Goal: Task Accomplishment & Management: Use online tool/utility

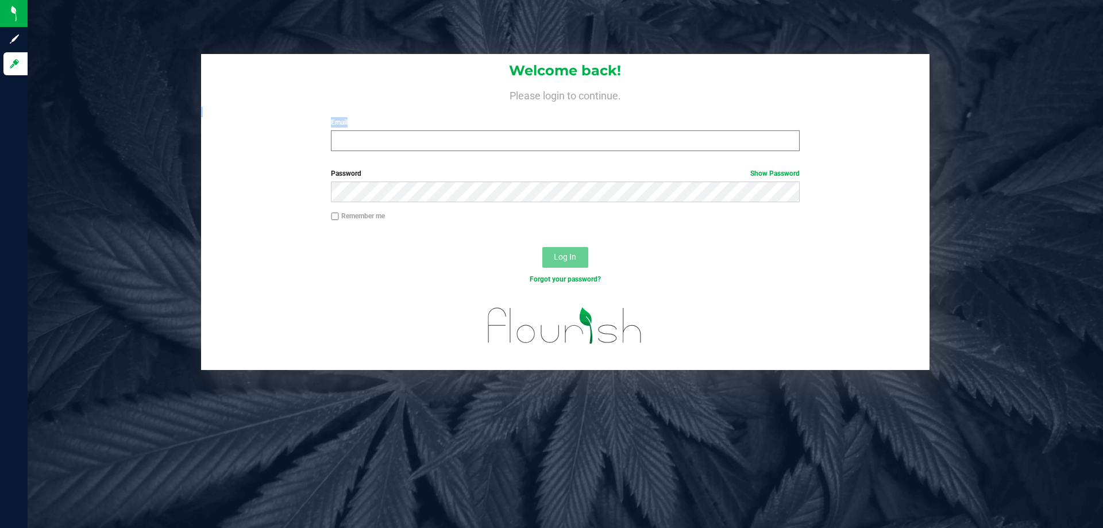
click at [468, 150] on div "Welcome back! Please login to continue. Email Required Please format your email…" at bounding box center [565, 107] width 729 height 106
click at [468, 148] on input "Email" at bounding box center [565, 140] width 468 height 21
type input "adeeb@Liveparallel.com"
click at [542, 247] on button "Log In" at bounding box center [565, 257] width 46 height 21
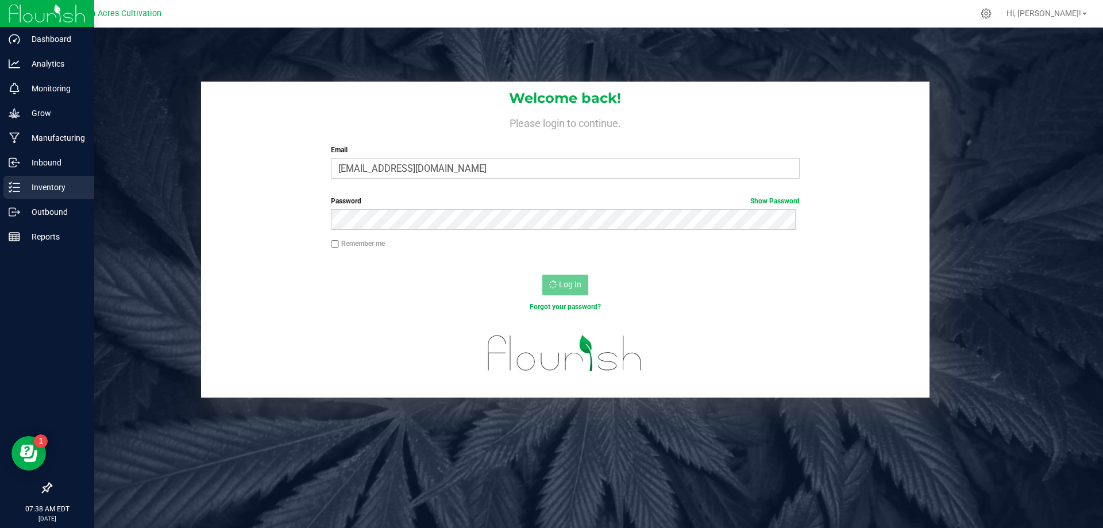
click at [36, 191] on p "Inventory" at bounding box center [54, 187] width 69 height 14
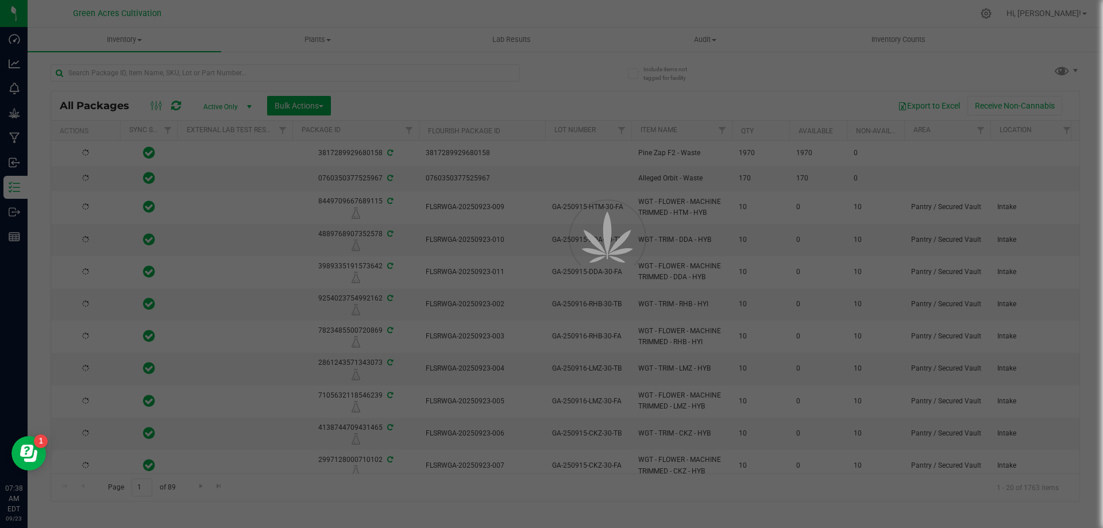
click at [384, 76] on div at bounding box center [551, 264] width 1103 height 528
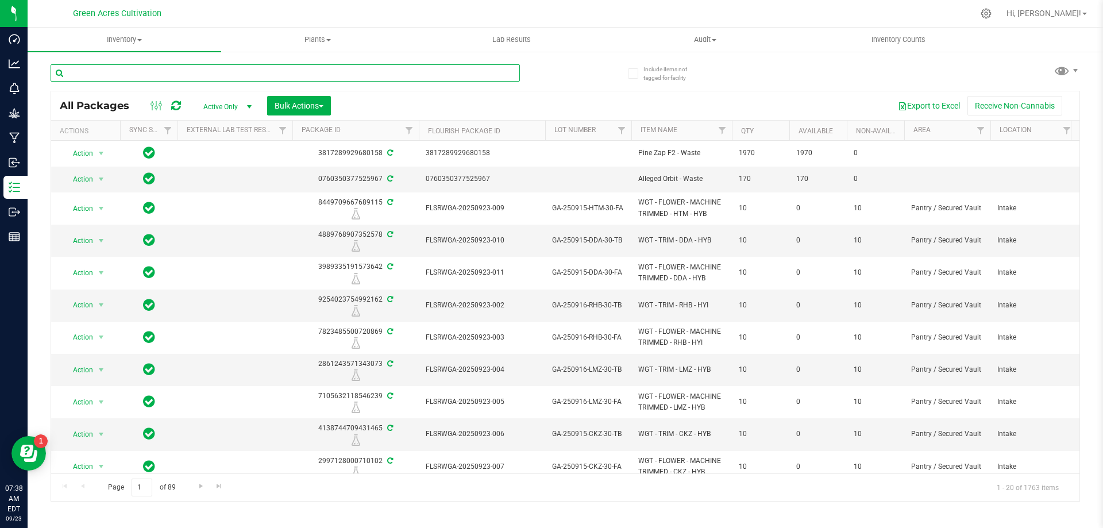
click at [383, 76] on input "text" at bounding box center [285, 72] width 469 height 17
paste input "GA-250721-MEC-01-FA"
type input "GA-250721-MEC-01-FA"
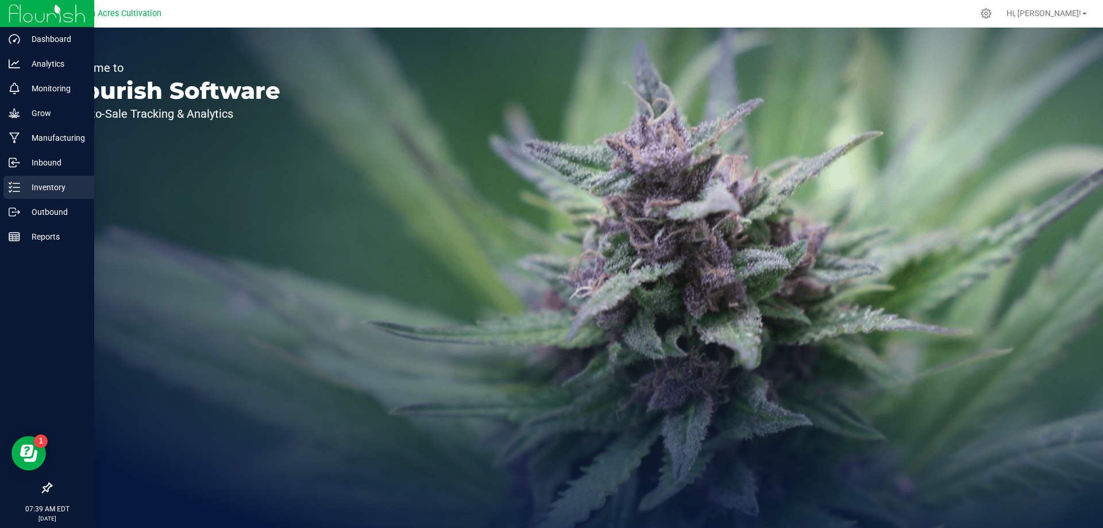
click at [21, 190] on p "Inventory" at bounding box center [54, 187] width 69 height 14
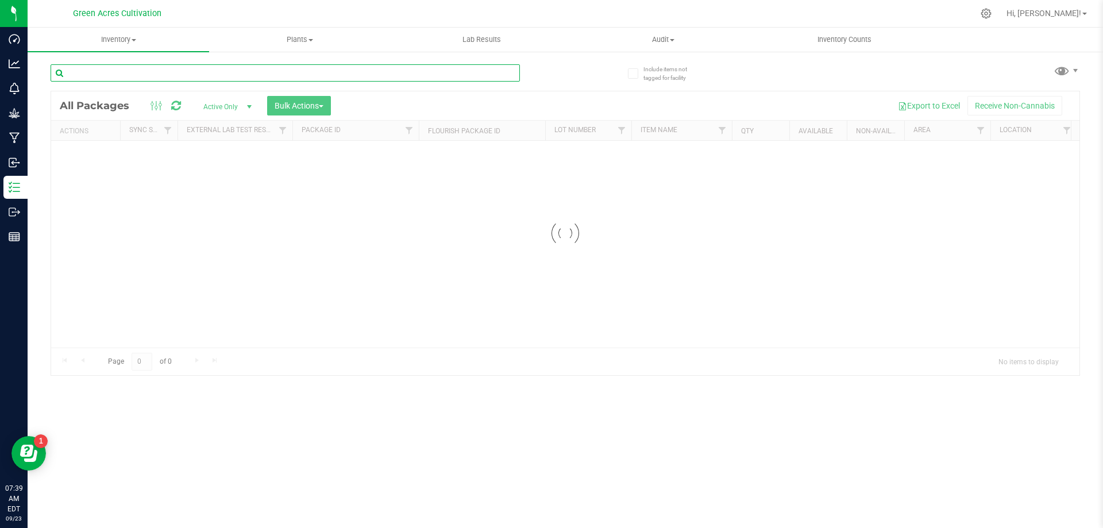
click at [243, 76] on input "text" at bounding box center [285, 72] width 469 height 17
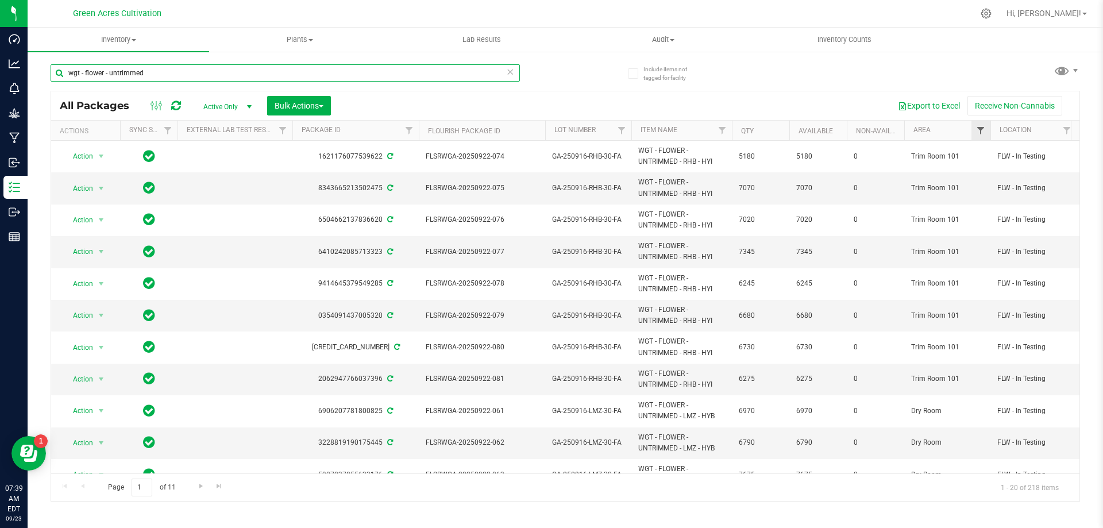
type input "wgt - flower - untrimmed"
click at [984, 127] on span "Filter" at bounding box center [980, 130] width 9 height 9
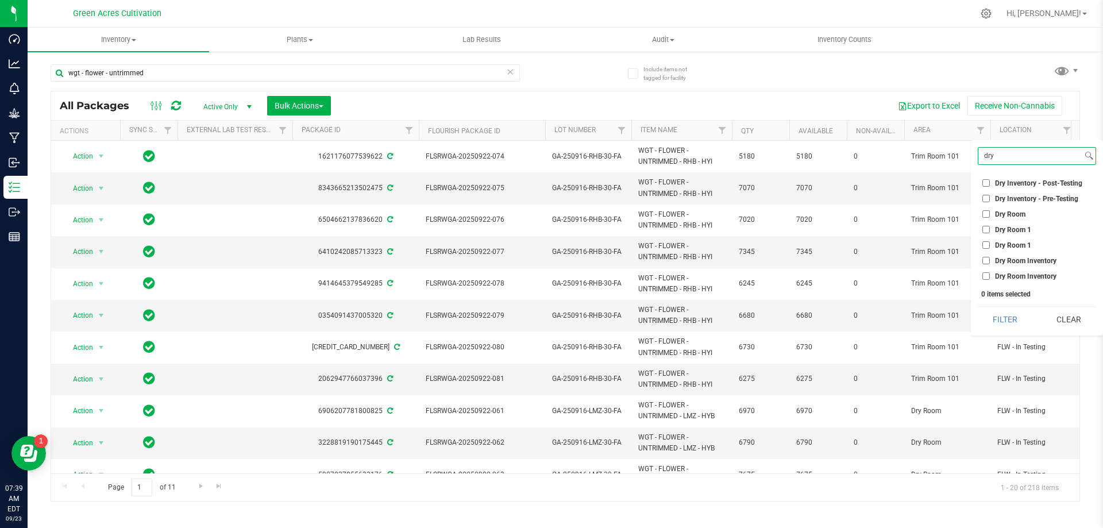
type input "dry"
click at [1020, 217] on span "Dry Room" at bounding box center [1010, 214] width 30 height 7
click at [990, 217] on input "Dry Room" at bounding box center [986, 213] width 7 height 7
checkbox input "true"
click at [1004, 318] on button "Filter" at bounding box center [1005, 319] width 55 height 25
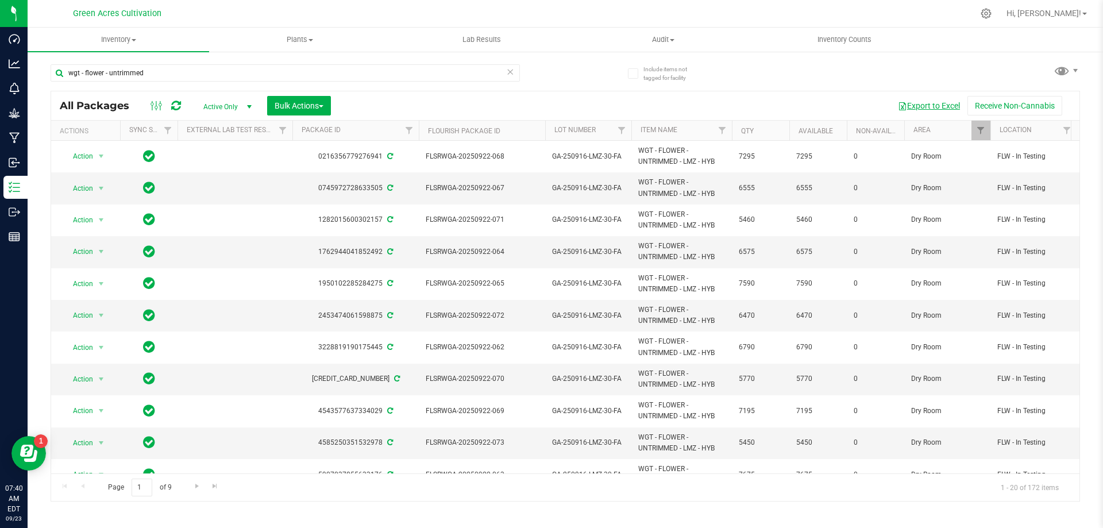
click at [930, 108] on button "Export to Excel" at bounding box center [929, 106] width 77 height 20
